Goal: Task Accomplishment & Management: Manage account settings

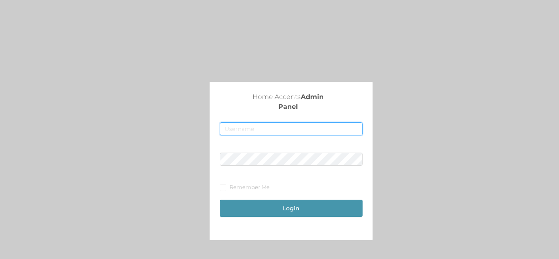
type input "[EMAIL_ADDRESS][DOMAIN_NAME]"
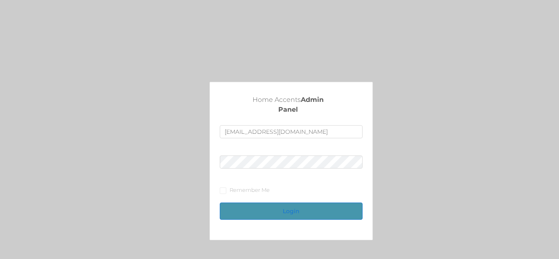
click at [329, 205] on button "Login" at bounding box center [291, 211] width 142 height 17
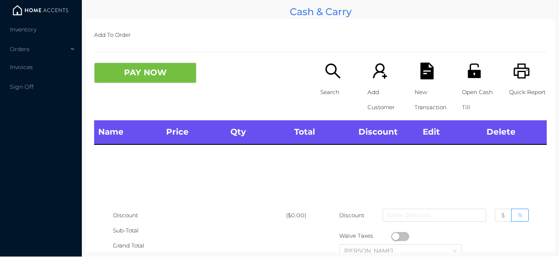
click at [30, 13] on img at bounding box center [40, 10] width 61 height 12
click at [38, 43] on div "Orders" at bounding box center [41, 49] width 82 height 16
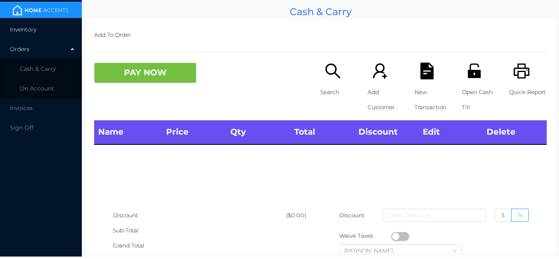
click at [34, 32] on span "Inventory" at bounding box center [23, 29] width 27 height 7
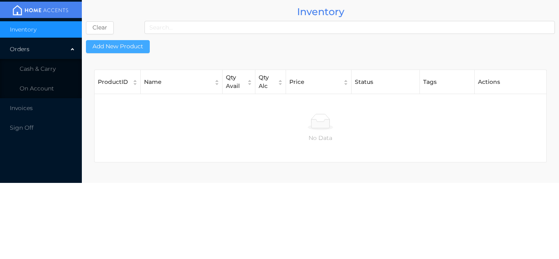
click at [116, 52] on button "Add New Product" at bounding box center [118, 46] width 64 height 13
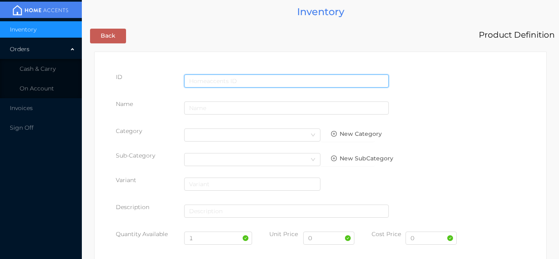
click at [217, 76] on input "text" at bounding box center [286, 80] width 205 height 13
type input "057359561102"
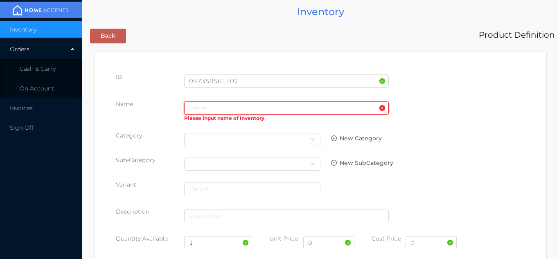
click at [223, 113] on input "text" at bounding box center [286, 107] width 205 height 13
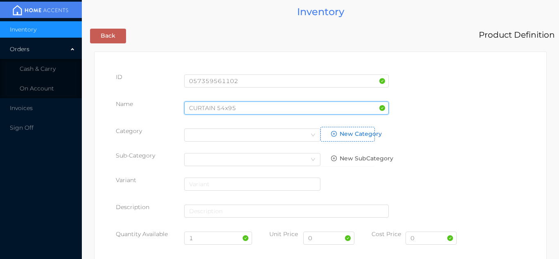
type input "CURTAIN 54x95"
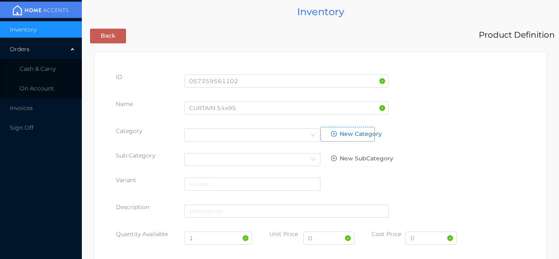
click at [322, 135] on button "New Category" at bounding box center [347, 134] width 54 height 15
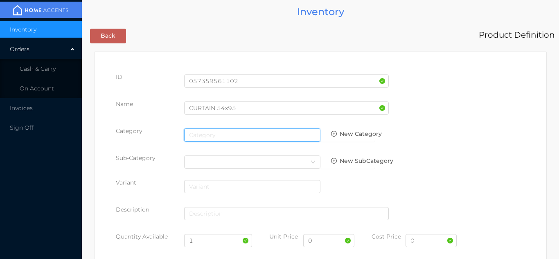
click at [299, 137] on input "text" at bounding box center [252, 135] width 136 height 13
type input "general"
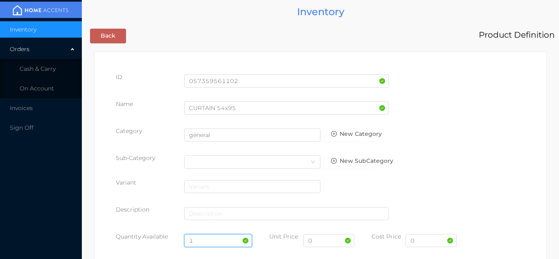
click at [205, 244] on input "1" at bounding box center [218, 240] width 68 height 13
type input "6"
click at [325, 241] on input "0" at bounding box center [328, 240] width 51 height 13
type input "19.99"
click at [427, 244] on input "0" at bounding box center [431, 240] width 51 height 13
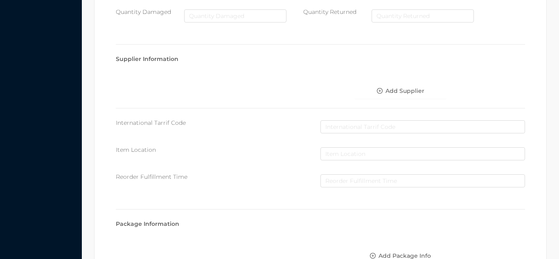
scroll to position [423, 0]
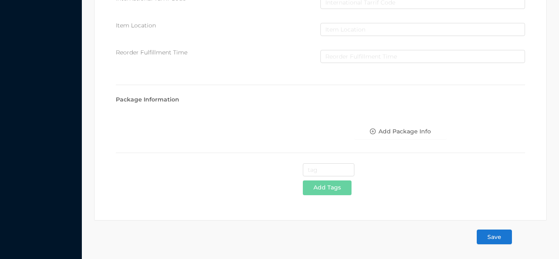
type input "9.50"
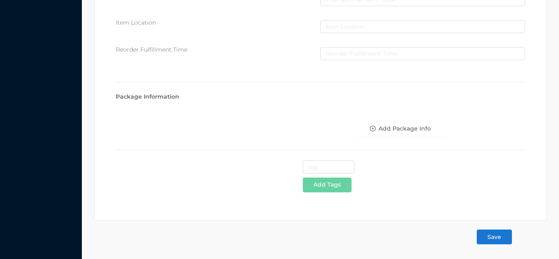
click at [503, 239] on button "Save" at bounding box center [494, 237] width 35 height 15
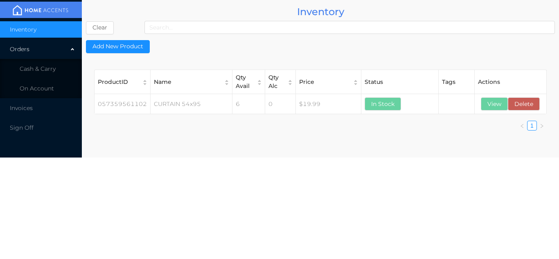
scroll to position [0, 0]
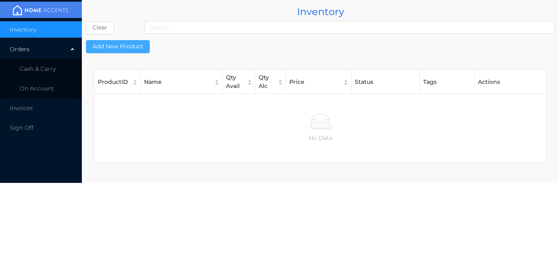
click at [117, 50] on button "Add New Product" at bounding box center [118, 46] width 64 height 13
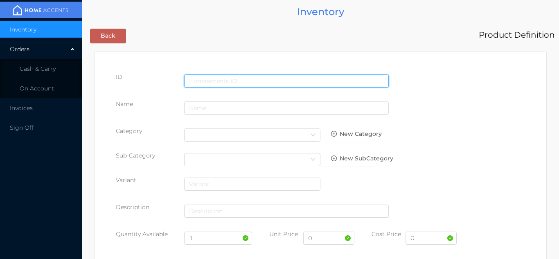
click at [253, 77] on input "text" at bounding box center [286, 80] width 205 height 13
type input "057359561058"
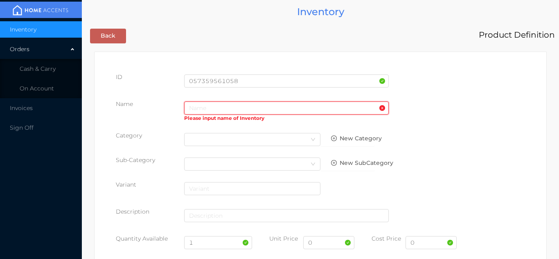
click at [212, 108] on input "text" at bounding box center [286, 107] width 205 height 13
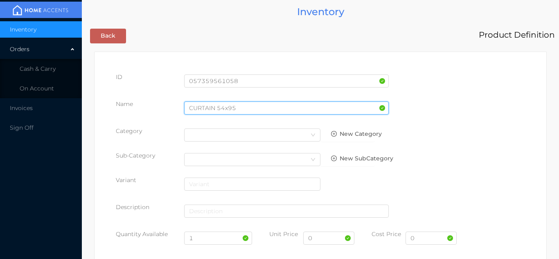
type input "CURTAIN 54x95"
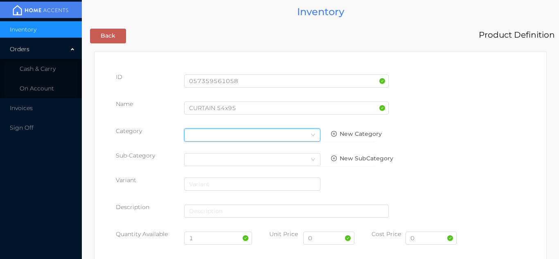
click at [309, 129] on div "Select Category" at bounding box center [252, 135] width 136 height 13
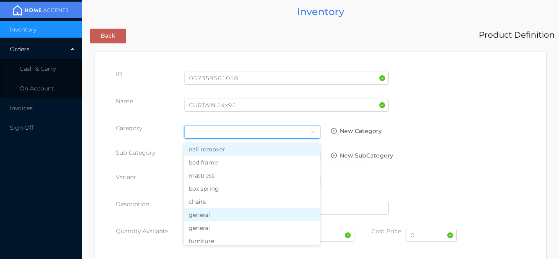
click at [225, 214] on li "general" at bounding box center [252, 214] width 136 height 13
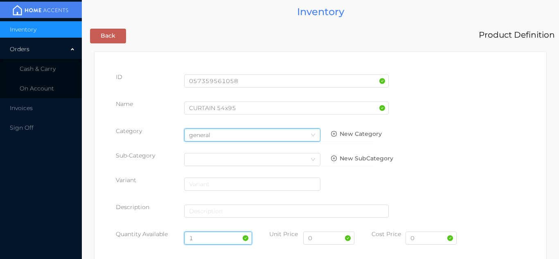
click at [206, 237] on input "1" at bounding box center [218, 238] width 68 height 13
type input "6"
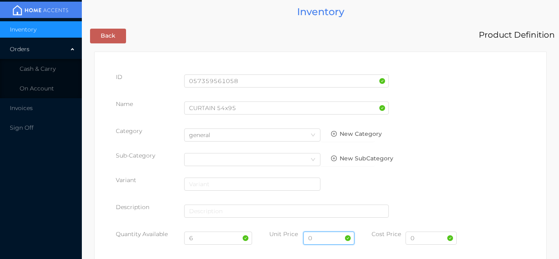
click at [323, 241] on input "0" at bounding box center [328, 238] width 51 height 13
type input "19.99"
click at [431, 239] on input "0" at bounding box center [431, 238] width 51 height 13
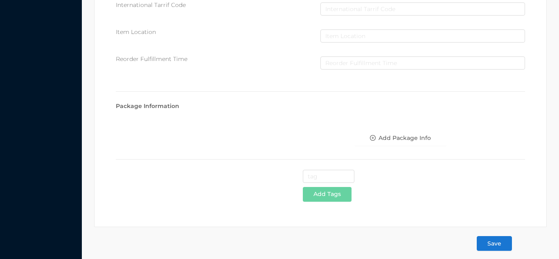
scroll to position [421, 0]
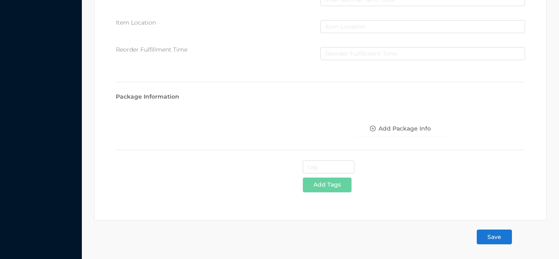
type input "9.50"
click at [502, 240] on button "Save" at bounding box center [494, 237] width 35 height 15
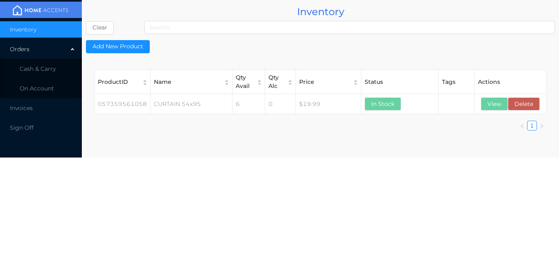
scroll to position [0, 0]
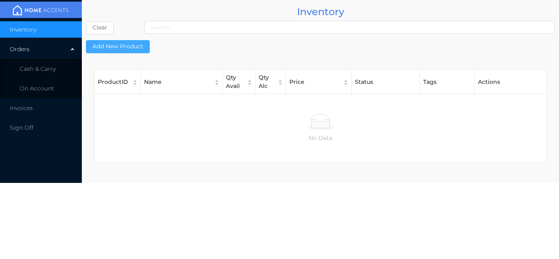
click at [127, 47] on button "Add New Product" at bounding box center [118, 46] width 64 height 13
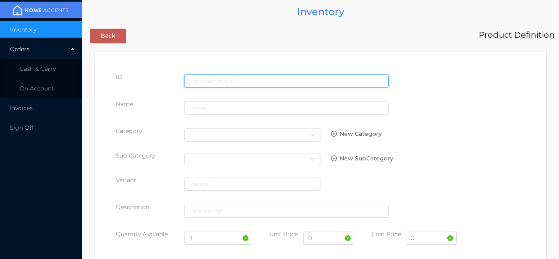
click at [258, 74] on input "text" at bounding box center [286, 80] width 205 height 13
type input "057359529058"
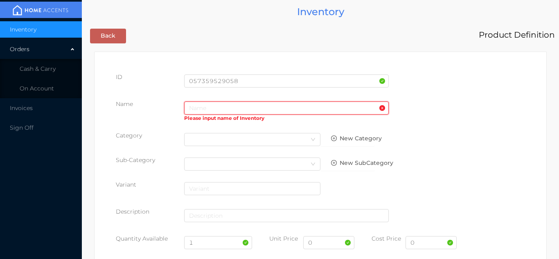
click at [219, 111] on input "text" at bounding box center [286, 107] width 205 height 13
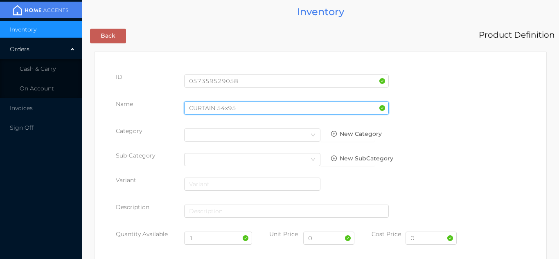
click at [189, 108] on input "CURTAIN 54x95" at bounding box center [286, 107] width 205 height 13
type input "2 pic CURTAIN 54x95"
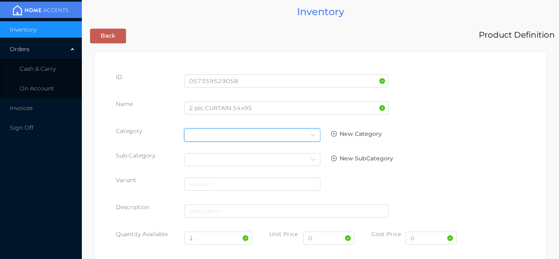
click at [311, 135] on icon "icon: down" at bounding box center [313, 135] width 5 height 5
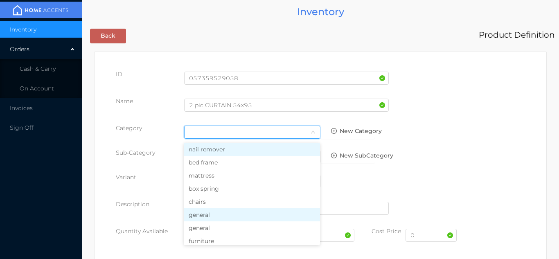
click at [217, 216] on li "general" at bounding box center [252, 214] width 136 height 13
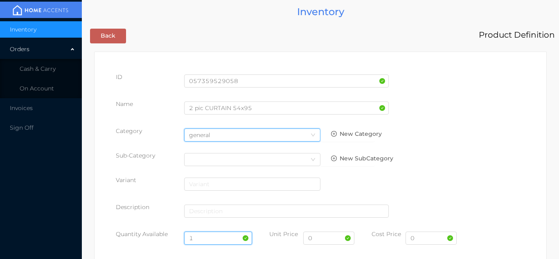
click at [206, 232] on input "1" at bounding box center [218, 238] width 68 height 13
type input "6"
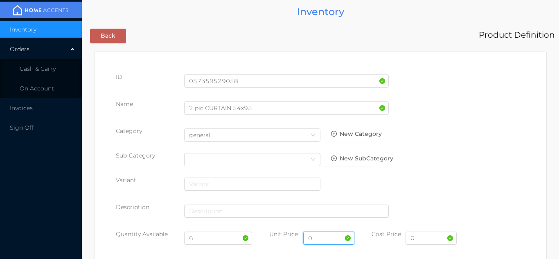
click at [325, 239] on input "0" at bounding box center [328, 238] width 51 height 13
click at [386, 160] on div "New SubCategory" at bounding box center [354, 158] width 68 height 15
click at [325, 241] on input "39" at bounding box center [328, 238] width 51 height 13
type input "39.99"
click at [424, 244] on input "0" at bounding box center [431, 238] width 51 height 13
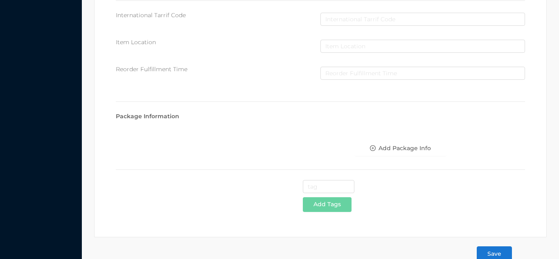
scroll to position [421, 0]
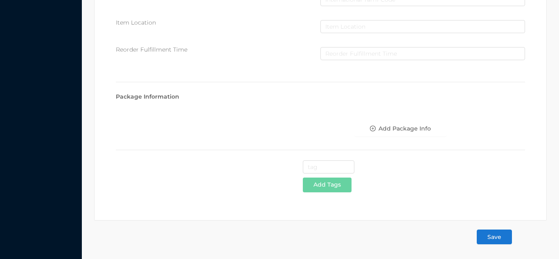
type input "17"
click at [497, 243] on button "Save" at bounding box center [494, 237] width 35 height 15
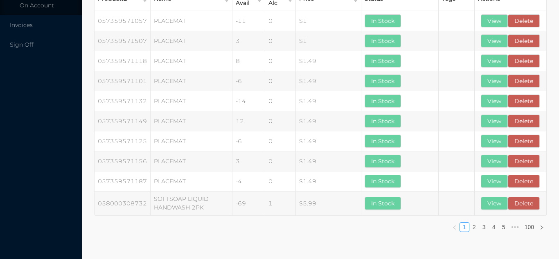
scroll to position [0, 0]
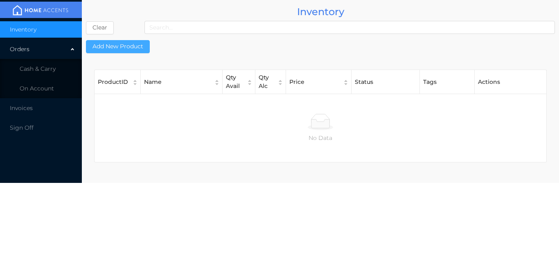
click at [120, 45] on button "Add New Product" at bounding box center [118, 46] width 64 height 13
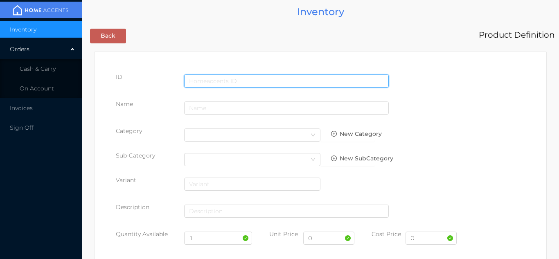
click at [232, 79] on input "text" at bounding box center [286, 80] width 205 height 13
type input "057359529102"
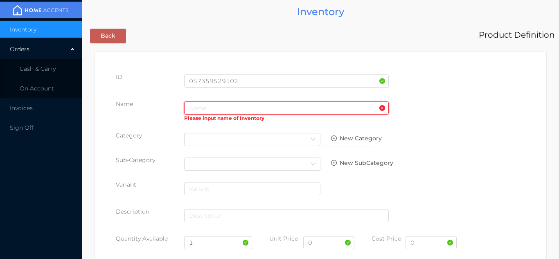
click at [205, 108] on input "text" at bounding box center [286, 107] width 205 height 13
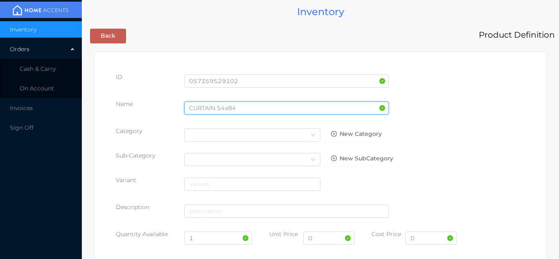
click at [189, 108] on input "CURTAIN 54x84" at bounding box center [286, 107] width 205 height 13
click at [264, 109] on input "2pic CURTAIN 54x84" at bounding box center [286, 107] width 205 height 13
type input "2pic CURTAIN 54x95"
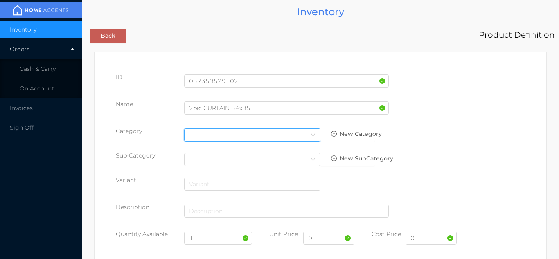
click at [304, 135] on div "Select Category" at bounding box center [252, 135] width 126 height 12
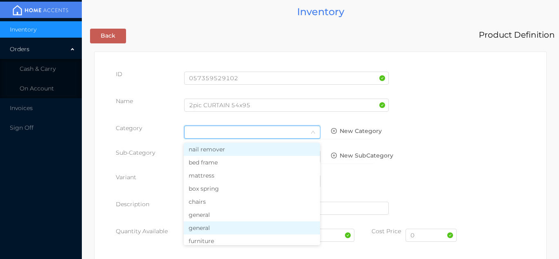
click at [221, 228] on li "general" at bounding box center [252, 227] width 136 height 13
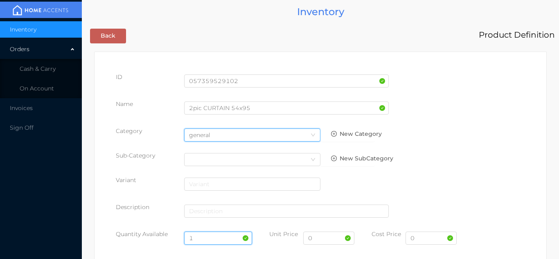
click at [210, 237] on input "1" at bounding box center [218, 238] width 68 height 13
type input "6"
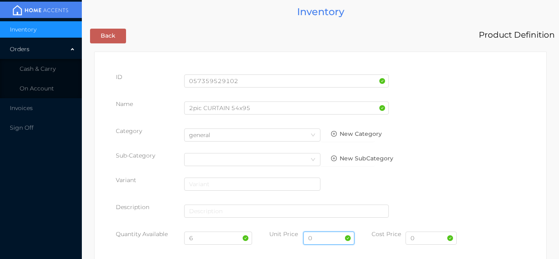
click at [326, 240] on input "0" at bounding box center [328, 238] width 51 height 13
type input "39.99"
click at [434, 241] on input "0" at bounding box center [431, 238] width 51 height 13
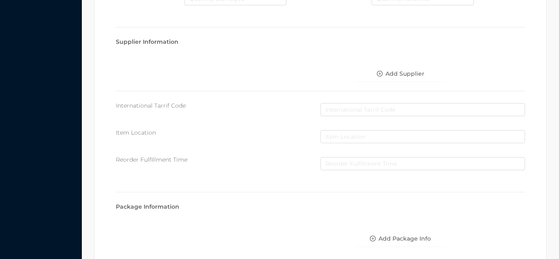
scroll to position [421, 0]
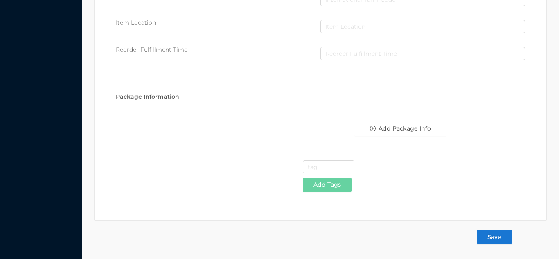
type input "17"
click at [496, 237] on button "Save" at bounding box center [494, 237] width 35 height 15
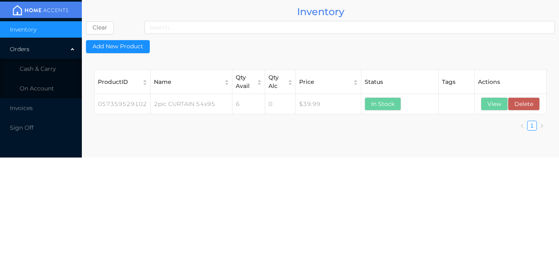
scroll to position [0, 0]
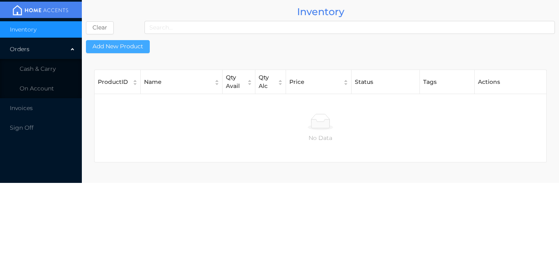
click at [108, 48] on button "Add New Product" at bounding box center [118, 46] width 64 height 13
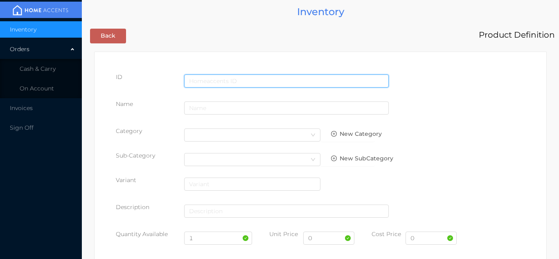
click at [232, 74] on input "text" at bounding box center [286, 80] width 205 height 13
type input "057359529003"
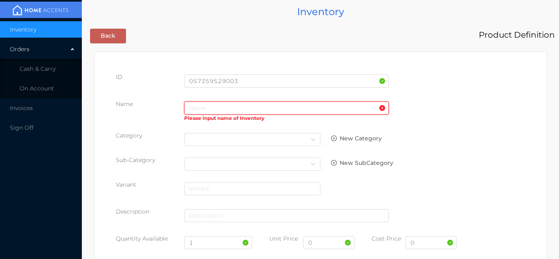
click at [215, 110] on input "text" at bounding box center [286, 107] width 205 height 13
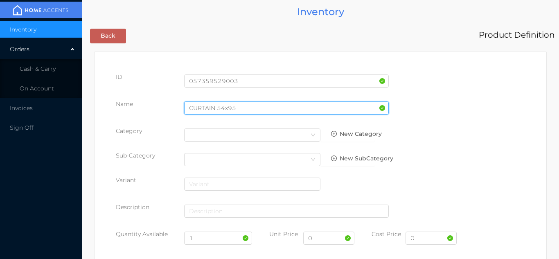
click at [190, 107] on input "CURTAIN 54x95" at bounding box center [286, 107] width 205 height 13
type input "2pic CURTAIN 54x95"
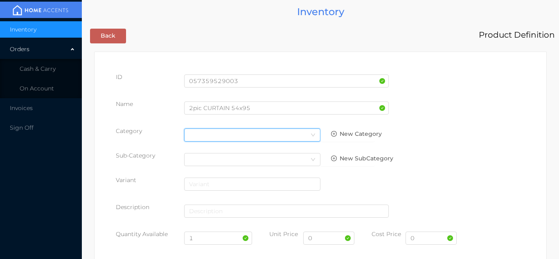
click at [302, 131] on div "Select Category" at bounding box center [252, 135] width 126 height 12
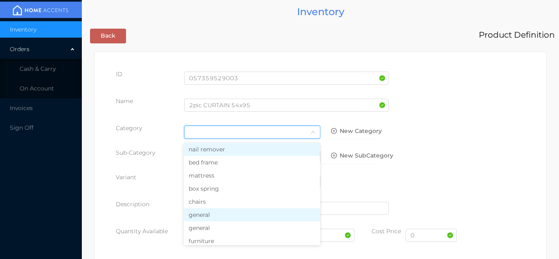
click at [223, 215] on li "general" at bounding box center [252, 214] width 136 height 13
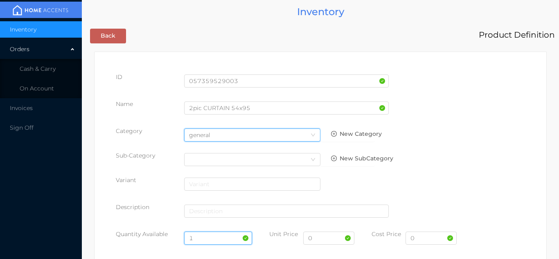
click at [205, 235] on input "1" at bounding box center [218, 238] width 68 height 13
type input "6"
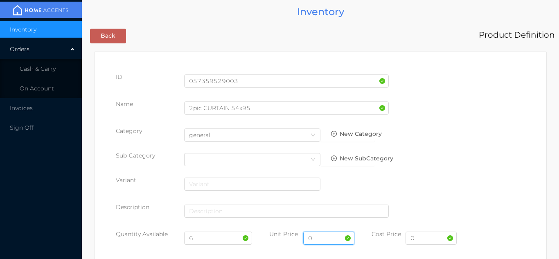
click at [326, 241] on input "0" at bounding box center [328, 238] width 51 height 13
type input "39.99"
click at [423, 240] on input "0" at bounding box center [431, 238] width 51 height 13
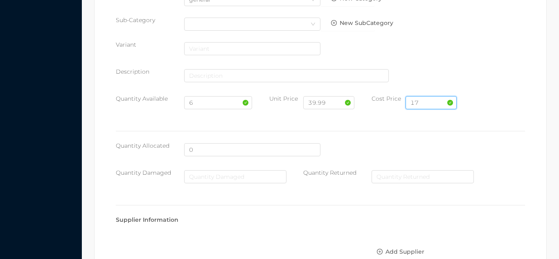
scroll to position [421, 0]
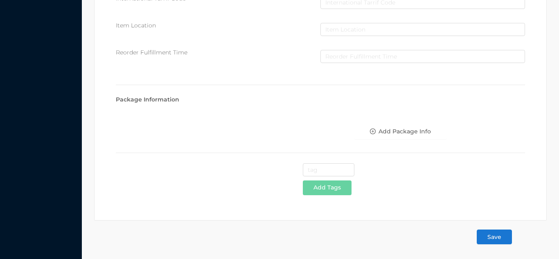
type input "17"
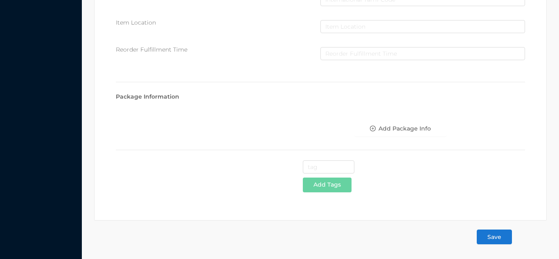
click at [503, 238] on button "Save" at bounding box center [494, 237] width 35 height 15
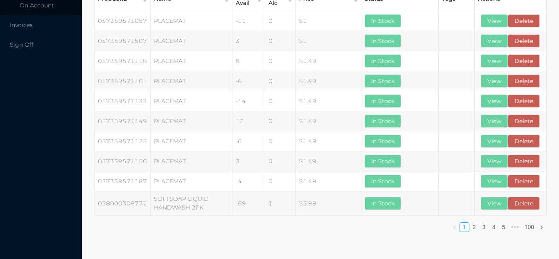
scroll to position [0, 0]
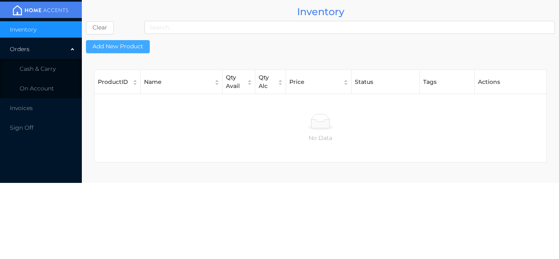
click at [140, 47] on button "Add New Product" at bounding box center [118, 46] width 64 height 13
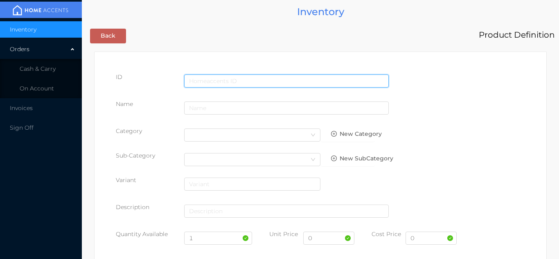
click at [229, 75] on input "text" at bounding box center [286, 80] width 205 height 13
type input "057359522455"
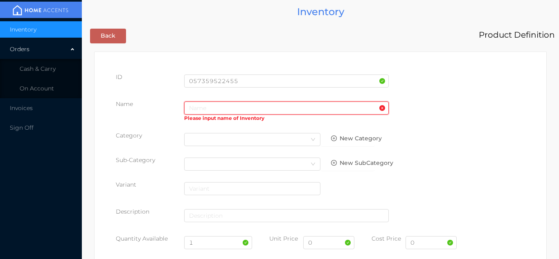
click at [206, 105] on input "text" at bounding box center [286, 107] width 205 height 13
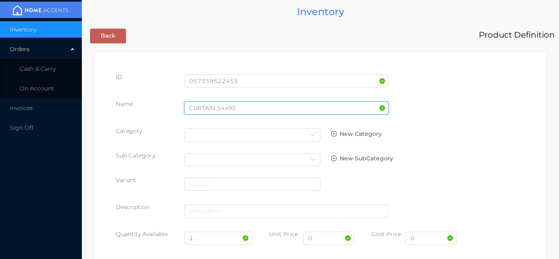
type input "CURTAIN 54x95"
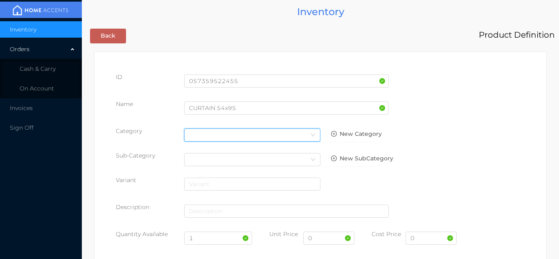
click at [314, 136] on icon "icon: down" at bounding box center [313, 135] width 5 height 5
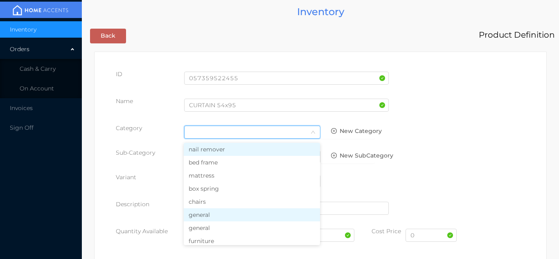
click at [216, 217] on li "general" at bounding box center [252, 214] width 136 height 13
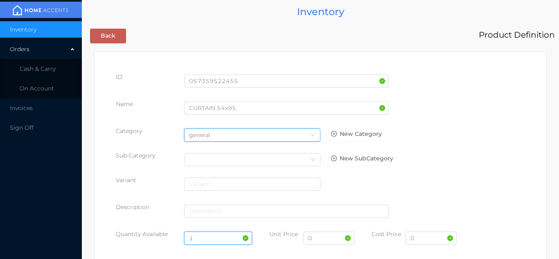
click at [210, 241] on input "1" at bounding box center [218, 238] width 68 height 13
type input "6"
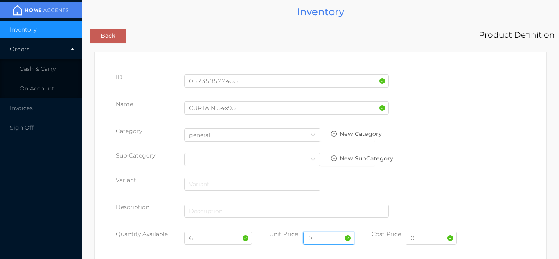
click at [326, 241] on input "0" at bounding box center [328, 238] width 51 height 13
type input "19.99"
click at [436, 240] on input "0" at bounding box center [431, 238] width 51 height 13
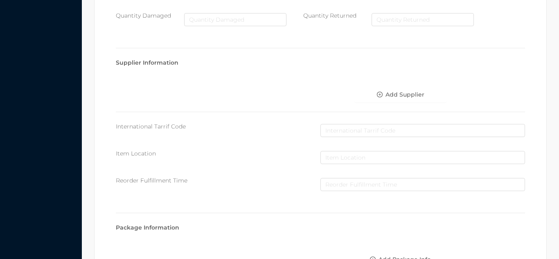
scroll to position [421, 0]
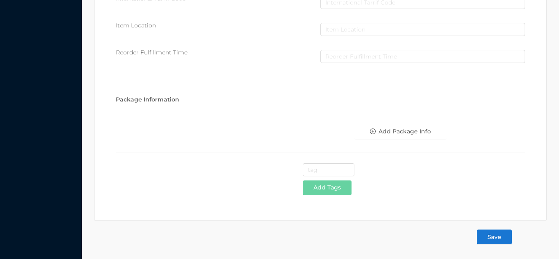
type input "9.50"
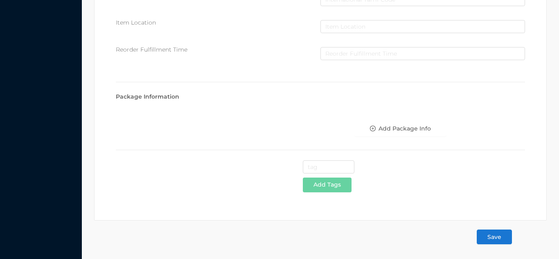
click at [503, 240] on button "Save" at bounding box center [494, 237] width 35 height 15
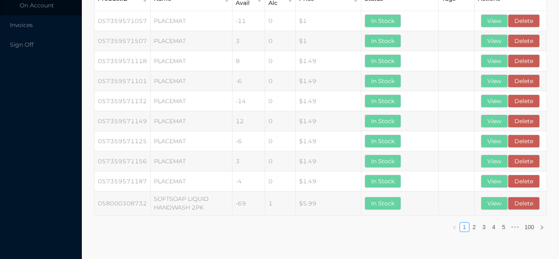
scroll to position [0, 0]
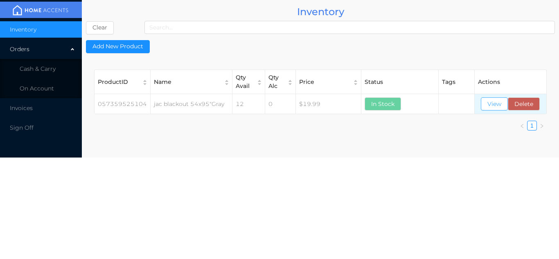
click at [485, 109] on button "View" at bounding box center [494, 103] width 27 height 13
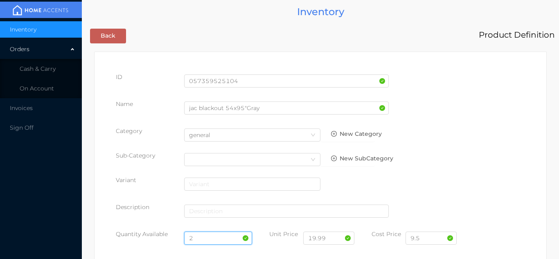
click at [208, 237] on input "2" at bounding box center [218, 238] width 68 height 13
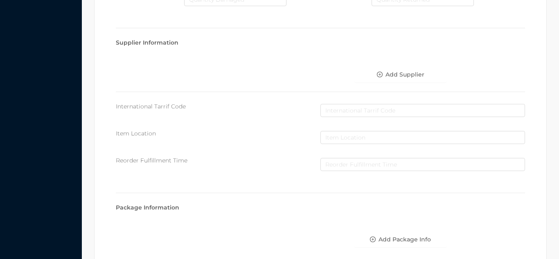
scroll to position [465, 0]
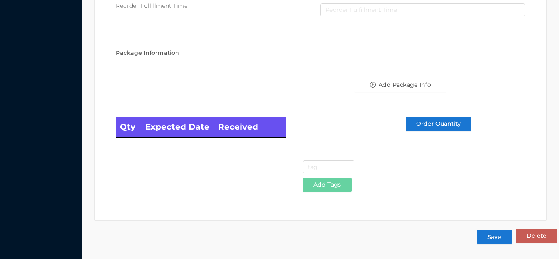
type input "19"
click at [499, 241] on button "Save" at bounding box center [494, 237] width 35 height 15
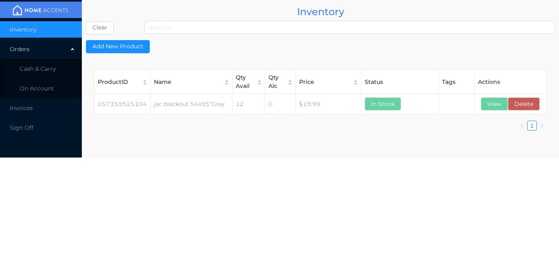
scroll to position [0, 0]
